Goal: Communication & Community: Ask a question

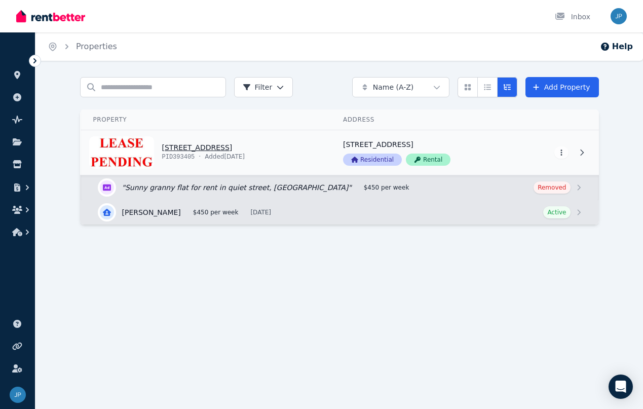
click at [186, 147] on link "View property details" at bounding box center [206, 152] width 250 height 45
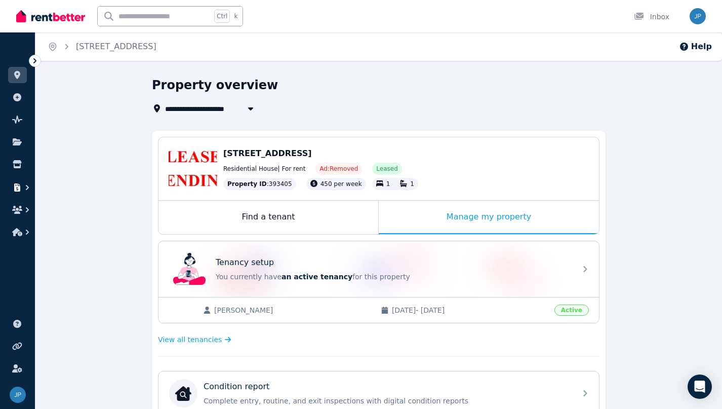
click at [18, 190] on icon "button" at bounding box center [17, 187] width 6 height 8
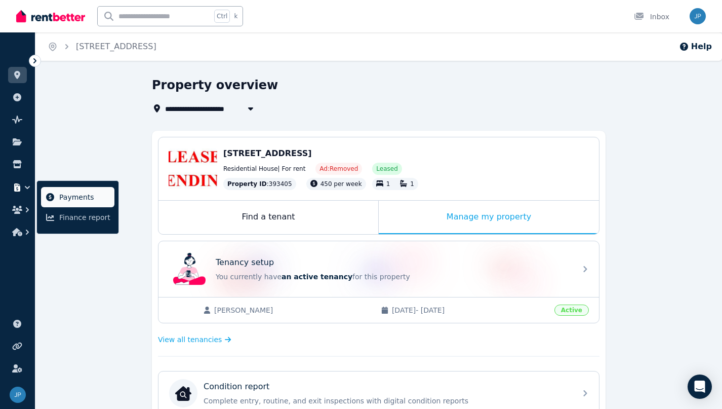
click at [68, 194] on span "Payments" at bounding box center [84, 197] width 51 height 12
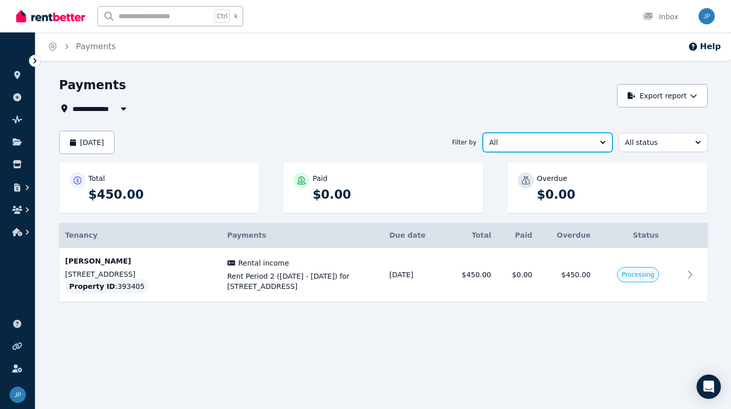
click at [601, 144] on button "All" at bounding box center [548, 142] width 130 height 19
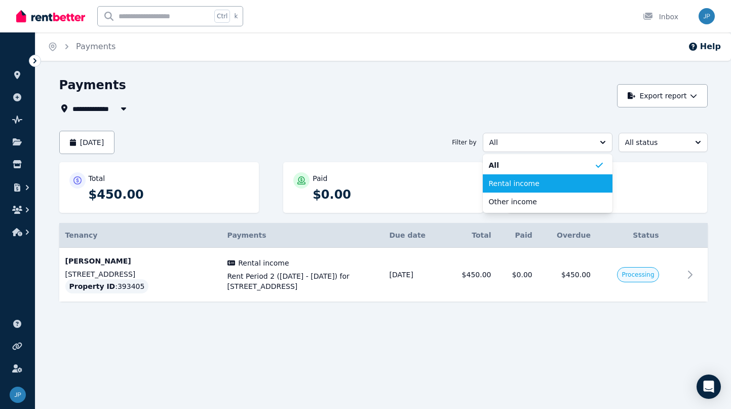
click at [522, 181] on span "Rental income" at bounding box center [541, 183] width 105 height 10
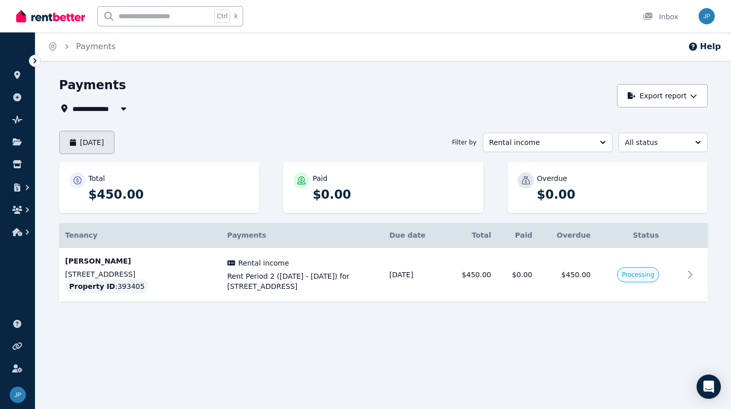
click at [102, 144] on button "[DATE]" at bounding box center [87, 142] width 56 height 23
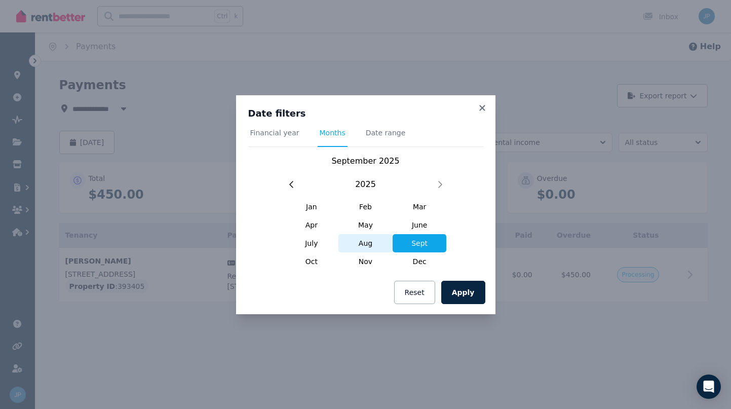
click at [376, 244] on span "Aug" at bounding box center [365, 243] width 54 height 18
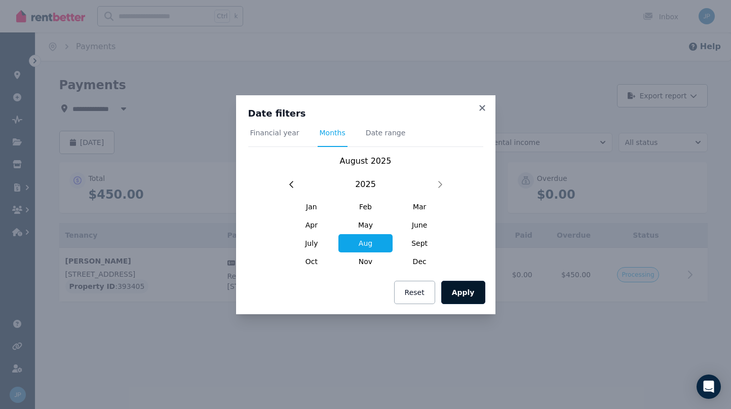
click at [463, 295] on button "Apply" at bounding box center [463, 292] width 44 height 23
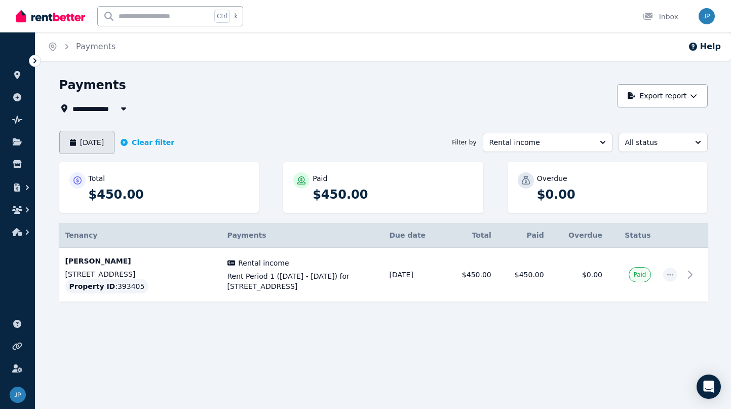
click at [81, 143] on button "[DATE]" at bounding box center [87, 142] width 56 height 23
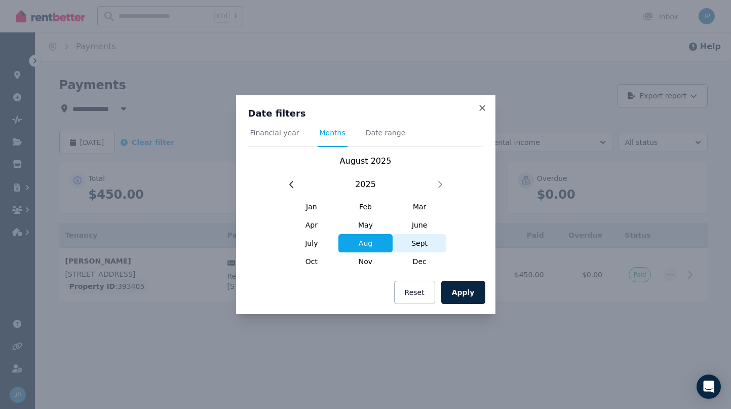
click at [429, 242] on span "Sept" at bounding box center [419, 243] width 54 height 18
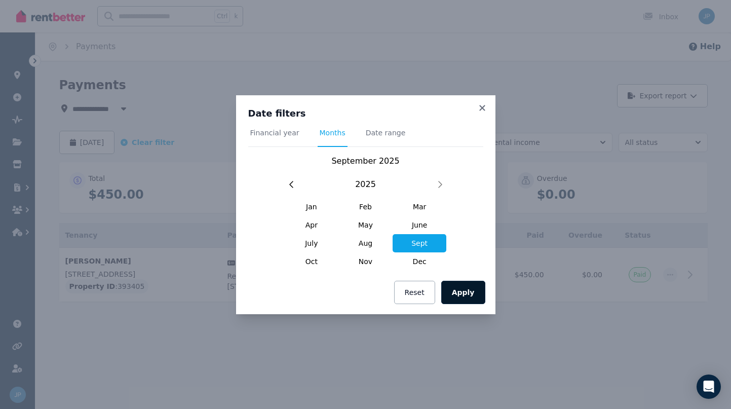
click at [459, 299] on button "Apply" at bounding box center [463, 292] width 44 height 23
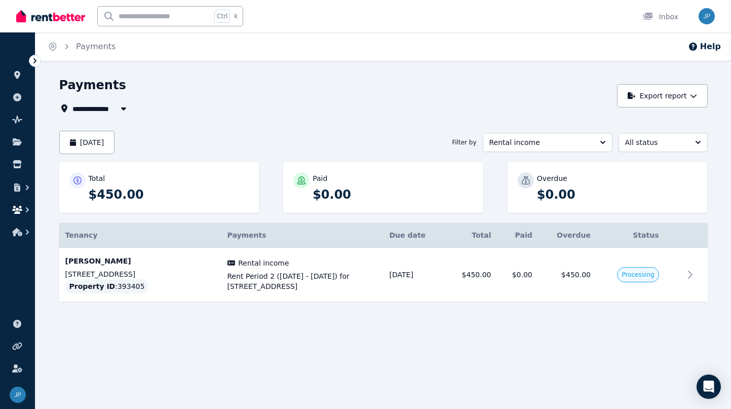
click at [19, 208] on icon "button" at bounding box center [17, 210] width 10 height 8
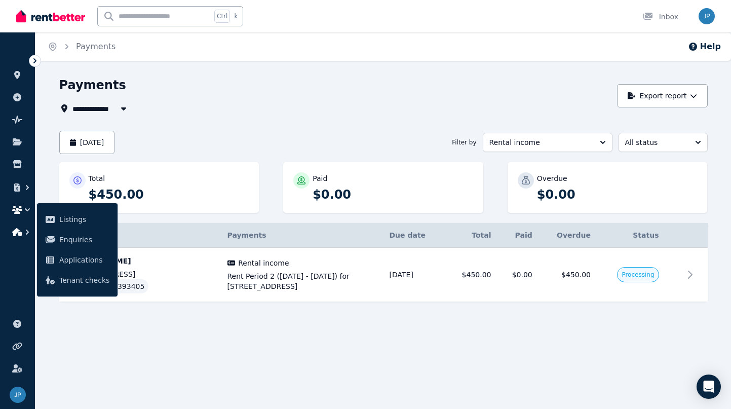
click at [17, 234] on icon "button" at bounding box center [17, 232] width 10 height 8
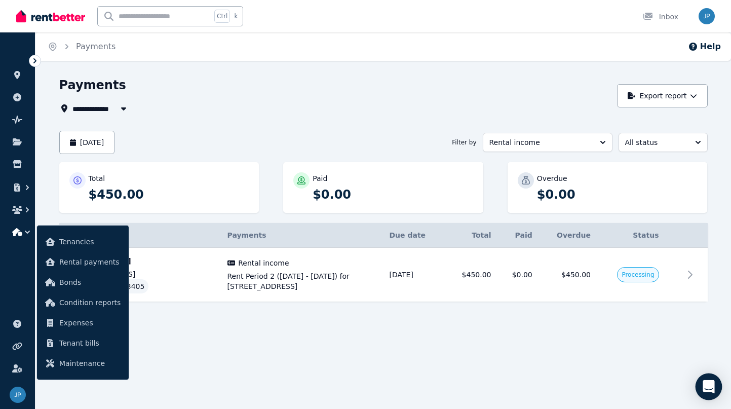
click at [633, 381] on icon "Open Intercom Messenger" at bounding box center [708, 386] width 13 height 13
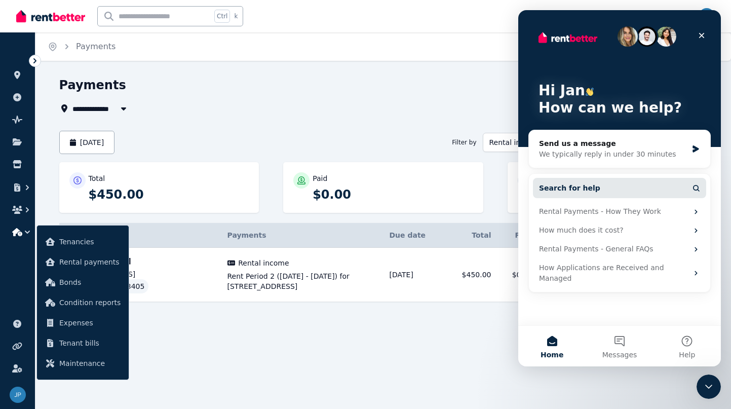
click at [543, 185] on span "Search for help" at bounding box center [569, 188] width 61 height 11
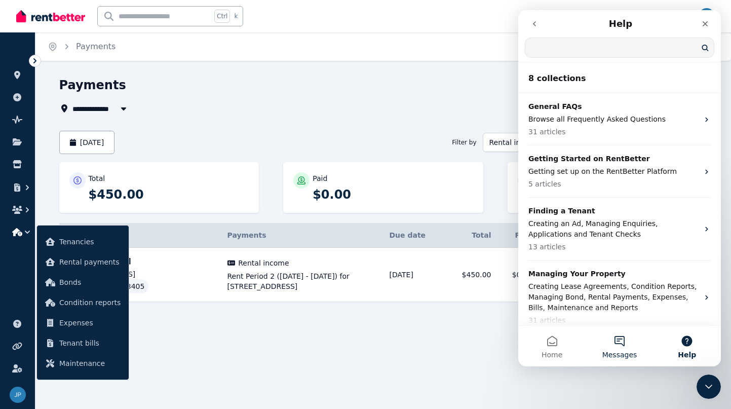
click at [618, 344] on button "Messages" at bounding box center [618, 346] width 67 height 41
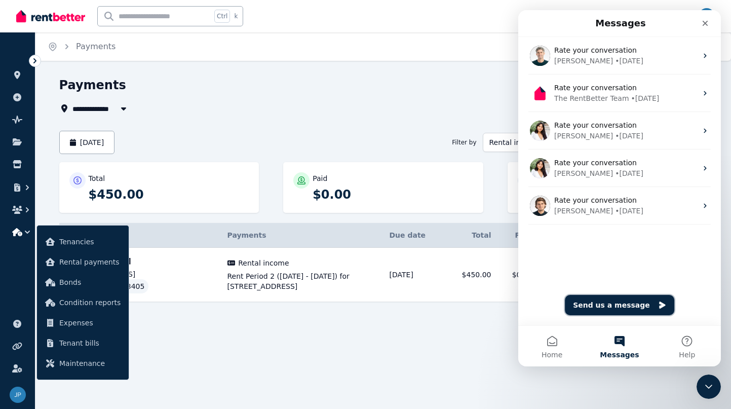
click at [625, 301] on button "Send us a message" at bounding box center [619, 305] width 109 height 20
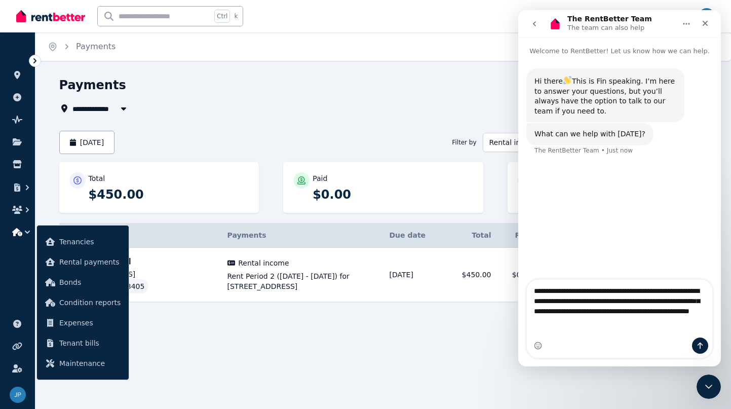
type textarea "**********"
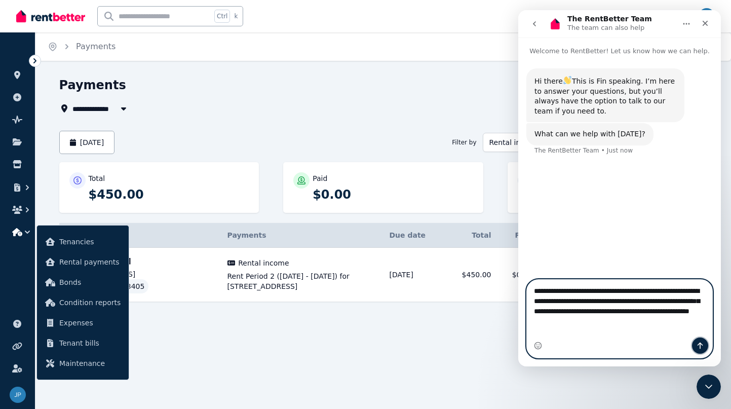
click at [633, 344] on icon "Send a message…" at bounding box center [700, 345] width 6 height 7
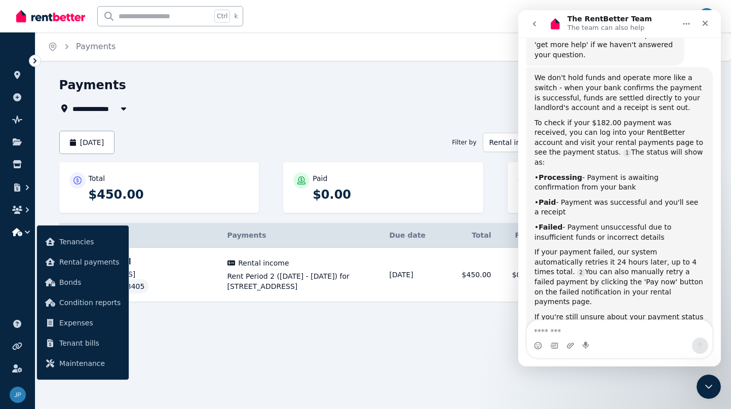
scroll to position [212, 0]
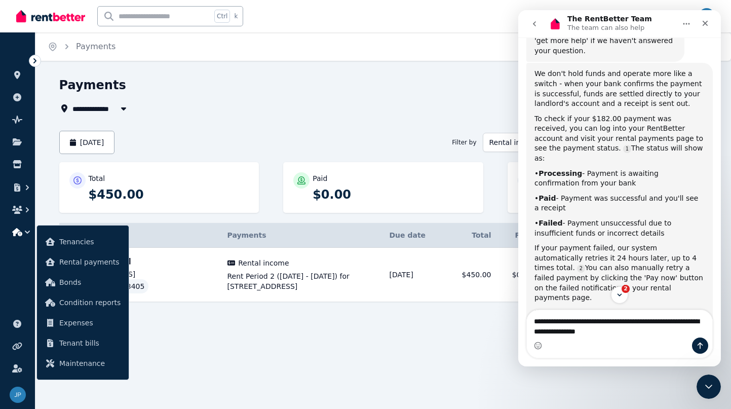
type textarea "**********"
drag, startPoint x: 616, startPoint y: 329, endPoint x: 489, endPoint y: 307, distance: 128.9
click at [518, 307] on html "The RentBetter Team The team can also help Welcome to RentBetter! Let us know h…" at bounding box center [619, 188] width 203 height 356
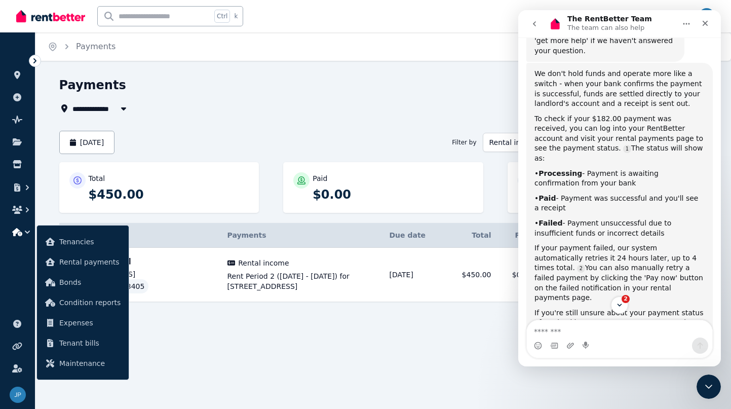
click at [633, 300] on div "2" at bounding box center [619, 304] width 203 height 17
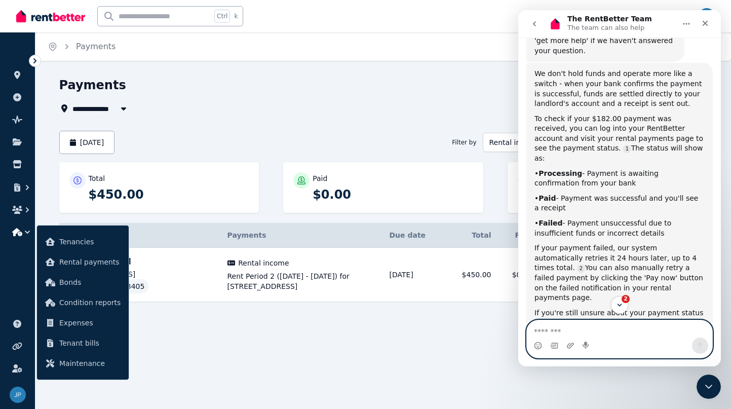
click at [553, 333] on textarea "Message…" at bounding box center [619, 328] width 185 height 17
type textarea "*"
type textarea "**********"
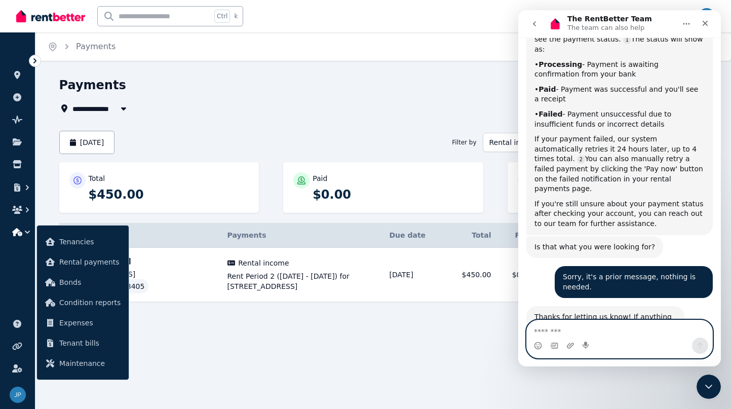
scroll to position [321, 0]
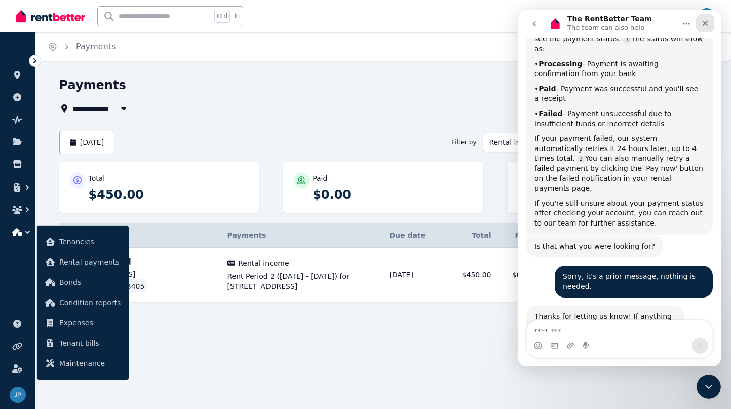
click at [633, 24] on icon "Close" at bounding box center [705, 23] width 8 height 8
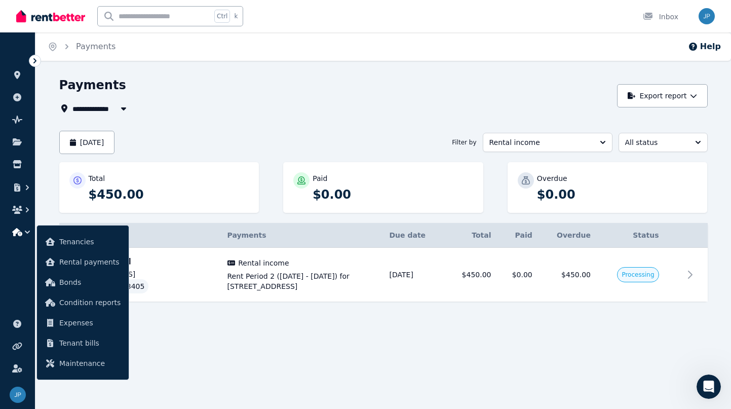
click at [274, 106] on div "**********" at bounding box center [335, 108] width 552 height 12
click at [633, 13] on img "button" at bounding box center [706, 16] width 16 height 16
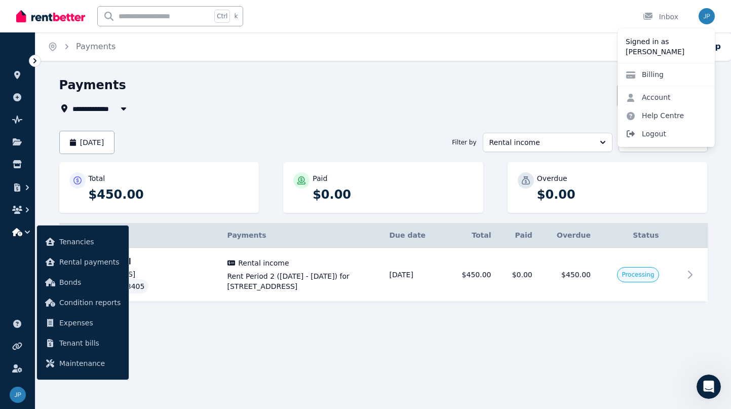
click at [633, 133] on span "Logout" at bounding box center [665, 134] width 97 height 18
